Goal: Check status: Check status

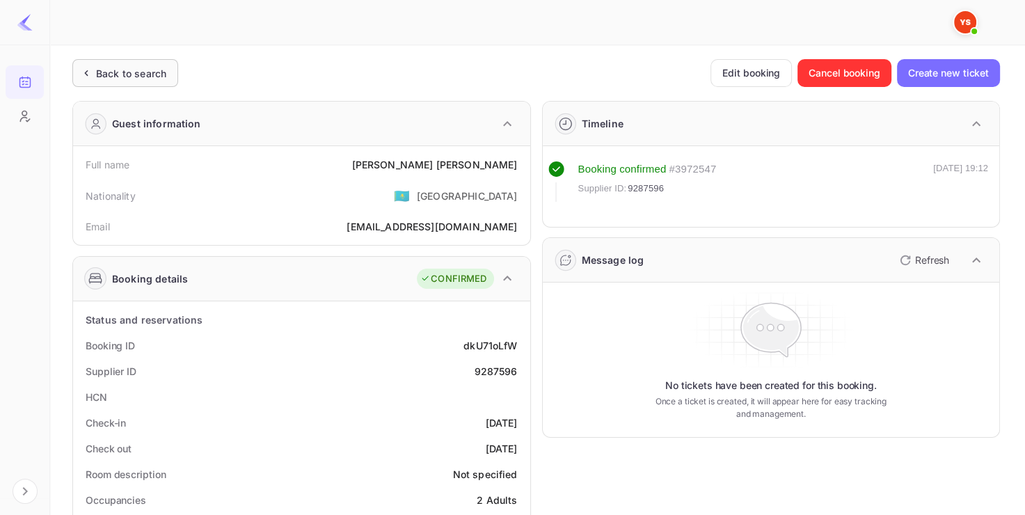
click at [131, 69] on div "Back to search" at bounding box center [131, 73] width 70 height 15
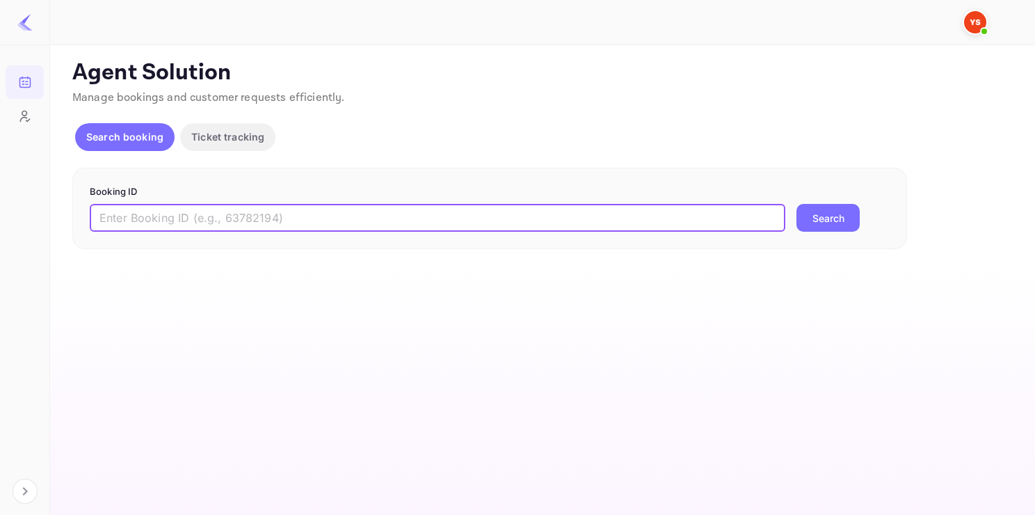
click at [406, 216] on input "text" at bounding box center [438, 218] width 696 height 28
paste input "9299589"
type input "9299589"
click at [796, 204] on button "Search" at bounding box center [827, 218] width 63 height 28
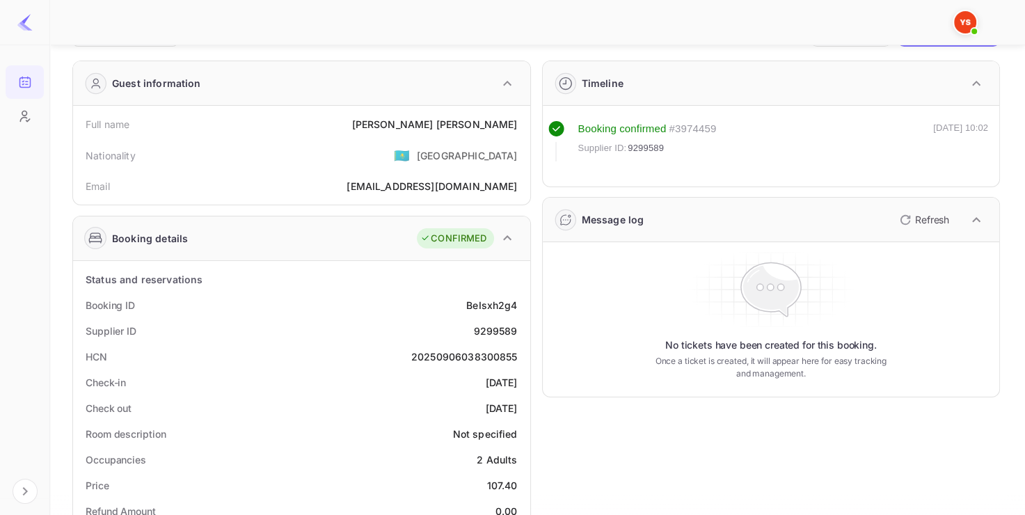
scroll to position [39, 0]
click at [490, 339] on div "Supplier ID 9299589" at bounding box center [302, 332] width 446 height 26
copy div "9299589"
drag, startPoint x: 442, startPoint y: 122, endPoint x: 532, endPoint y: 123, distance: 90.4
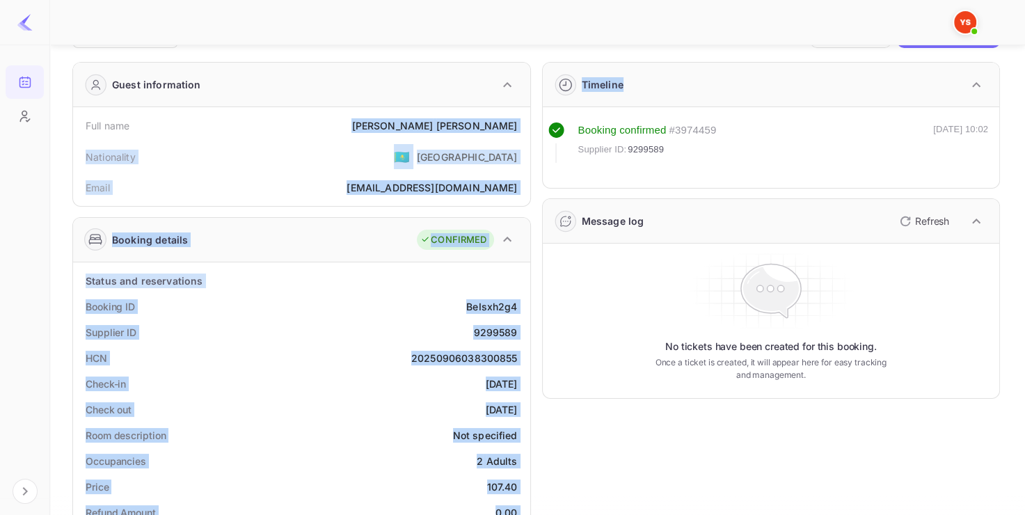
copy div "[PERSON_NAME] Nationality 🇰🇿 [DEMOGRAPHIC_DATA] Email [EMAIL_ADDRESS][DOMAIN_NA…"
click at [490, 123] on div "[PERSON_NAME]" at bounding box center [434, 125] width 166 height 15
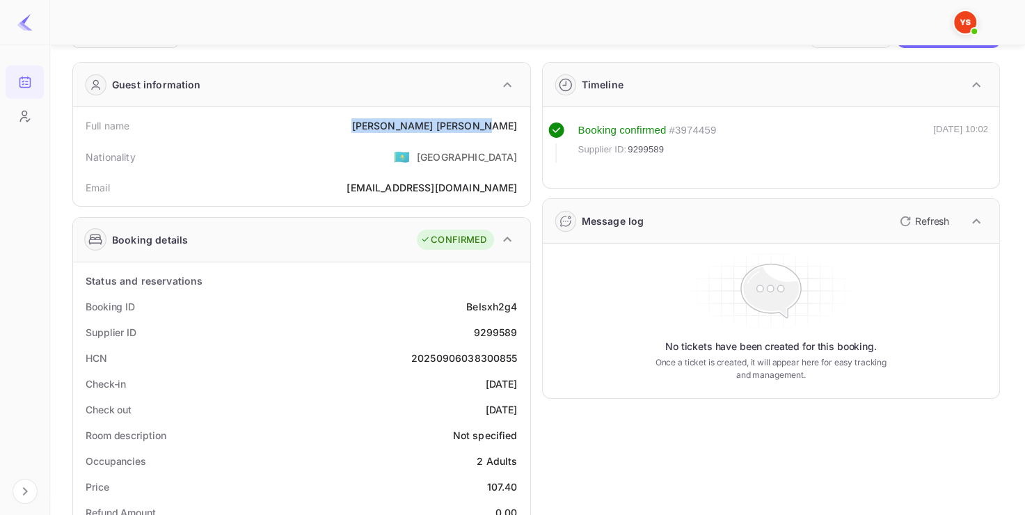
drag, startPoint x: 441, startPoint y: 121, endPoint x: 516, endPoint y: 118, distance: 75.2
click at [516, 118] on div "[PERSON_NAME]" at bounding box center [434, 125] width 166 height 15
copy div "[PERSON_NAME]"
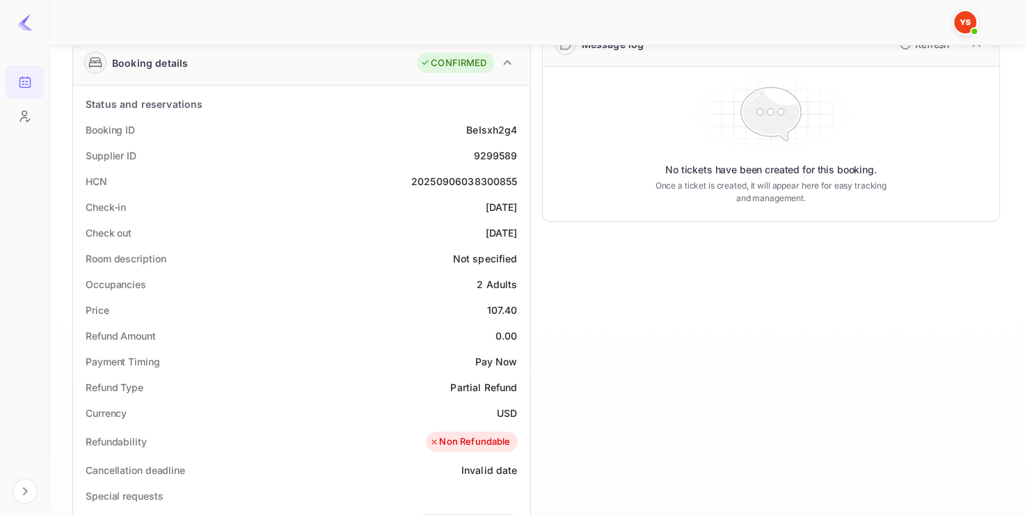
scroll to position [235, 0]
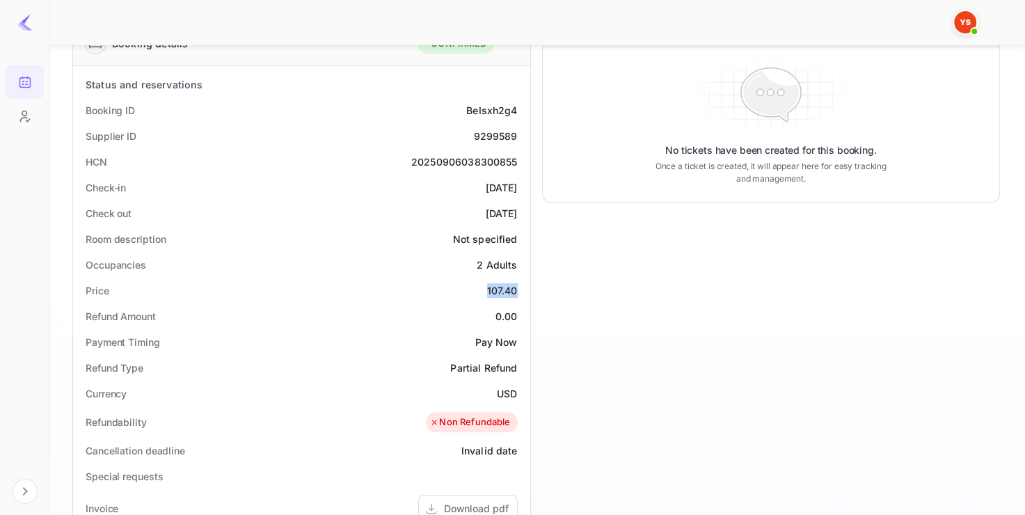
drag, startPoint x: 486, startPoint y: 289, endPoint x: 518, endPoint y: 282, distance: 32.9
click at [518, 282] on div "Price 107.40" at bounding box center [302, 291] width 446 height 26
copy div "107.40"
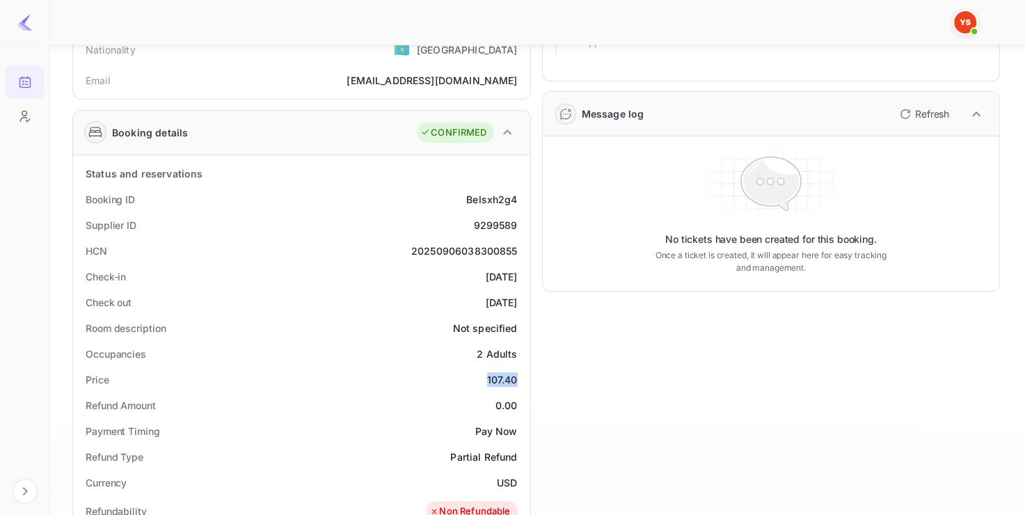
scroll to position [0, 0]
